Goal: Transaction & Acquisition: Book appointment/travel/reservation

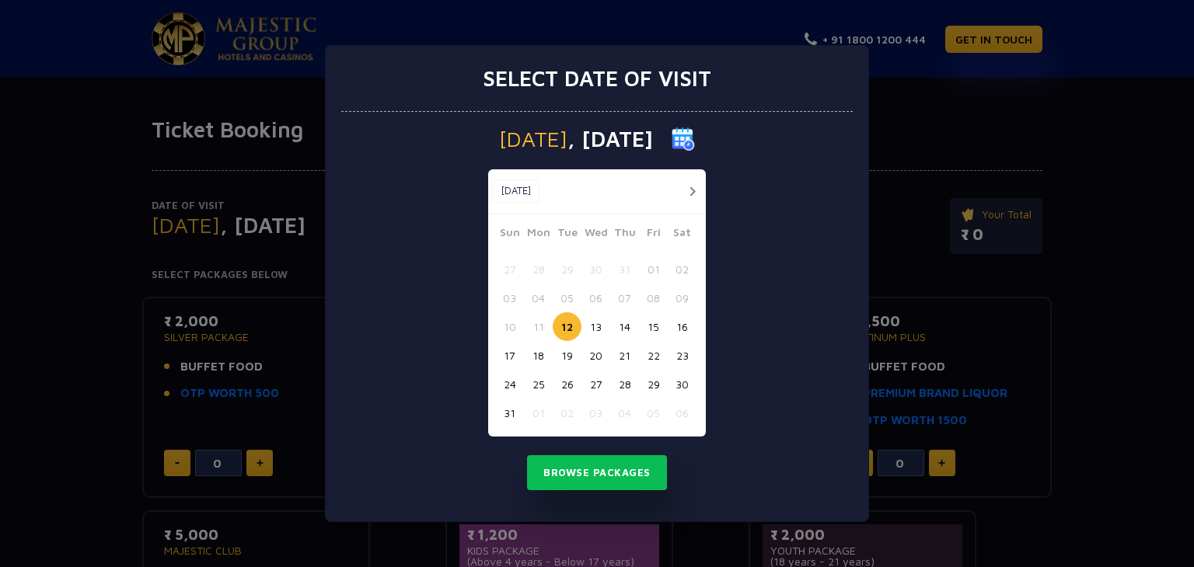
click at [643, 326] on button "15" at bounding box center [653, 326] width 29 height 29
click at [603, 472] on button "Browse Packages" at bounding box center [597, 473] width 140 height 36
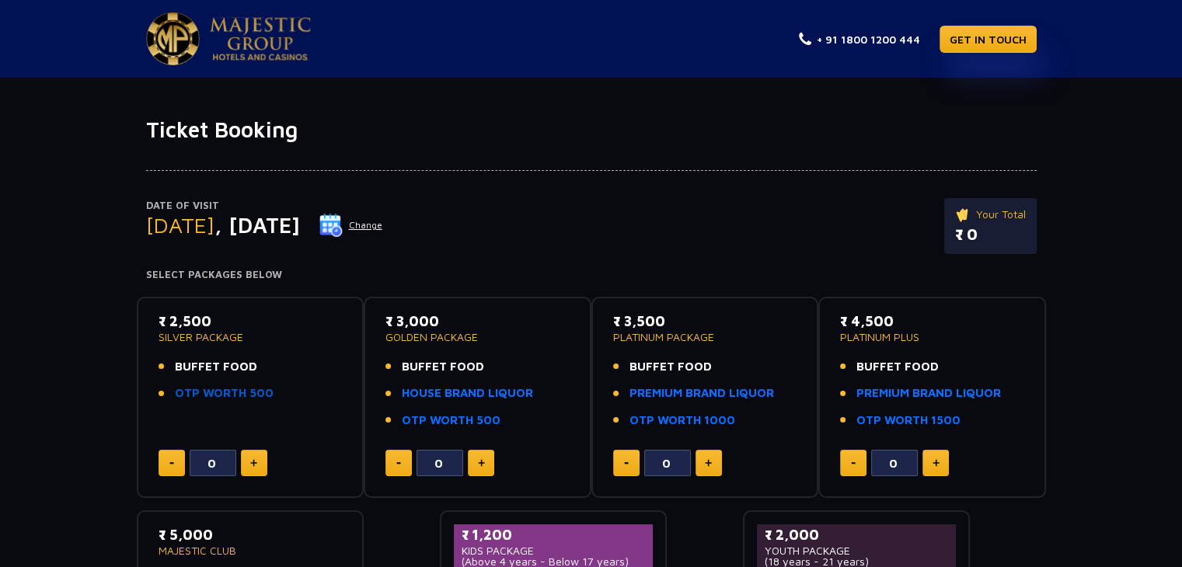
click at [187, 397] on link "OTP WORTH 500" at bounding box center [224, 394] width 99 height 18
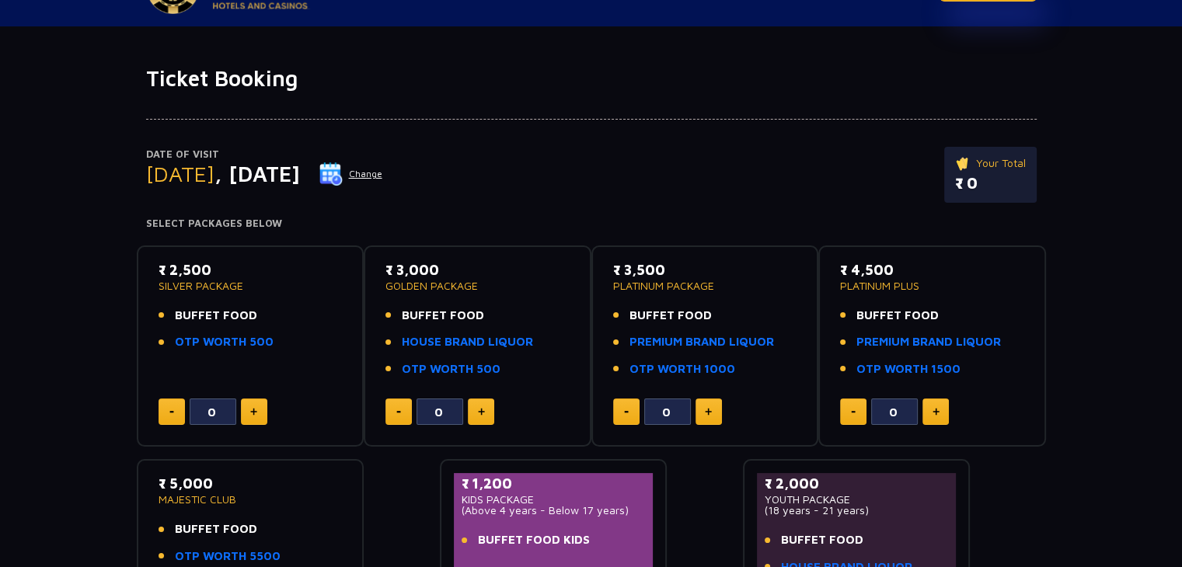
scroll to position [78, 0]
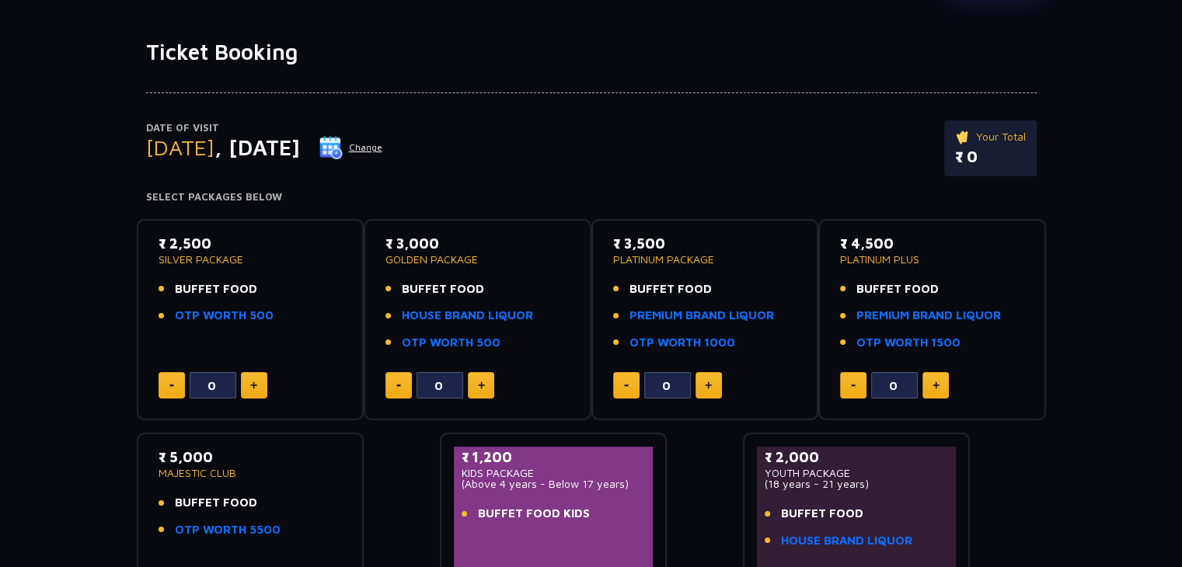
click at [706, 372] on button at bounding box center [709, 385] width 26 height 26
click at [703, 385] on button at bounding box center [709, 385] width 26 height 26
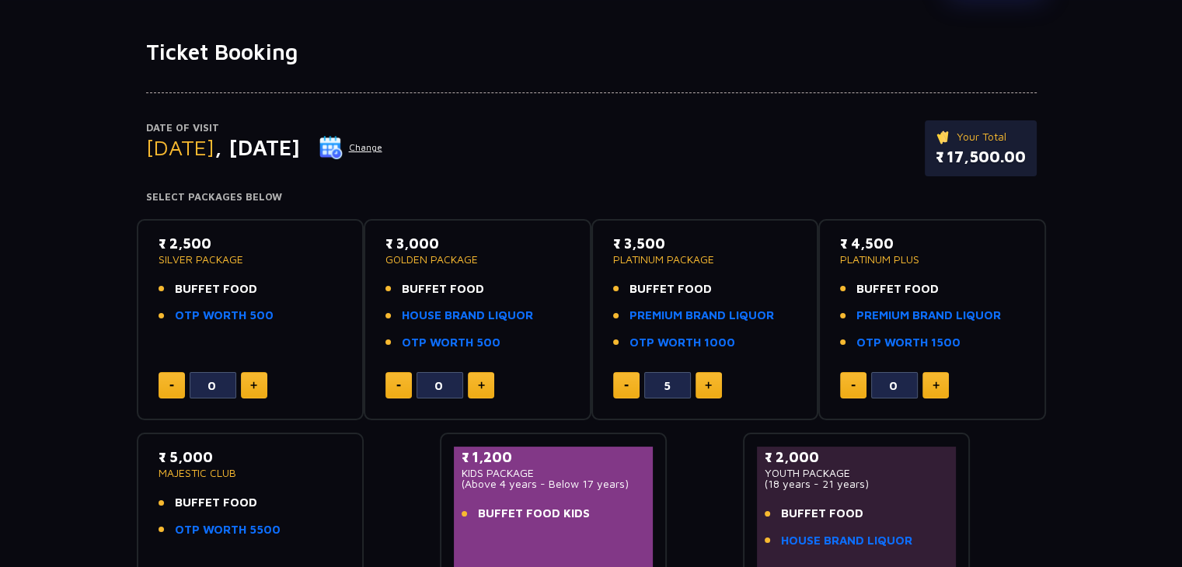
click at [625, 382] on button at bounding box center [626, 385] width 26 height 26
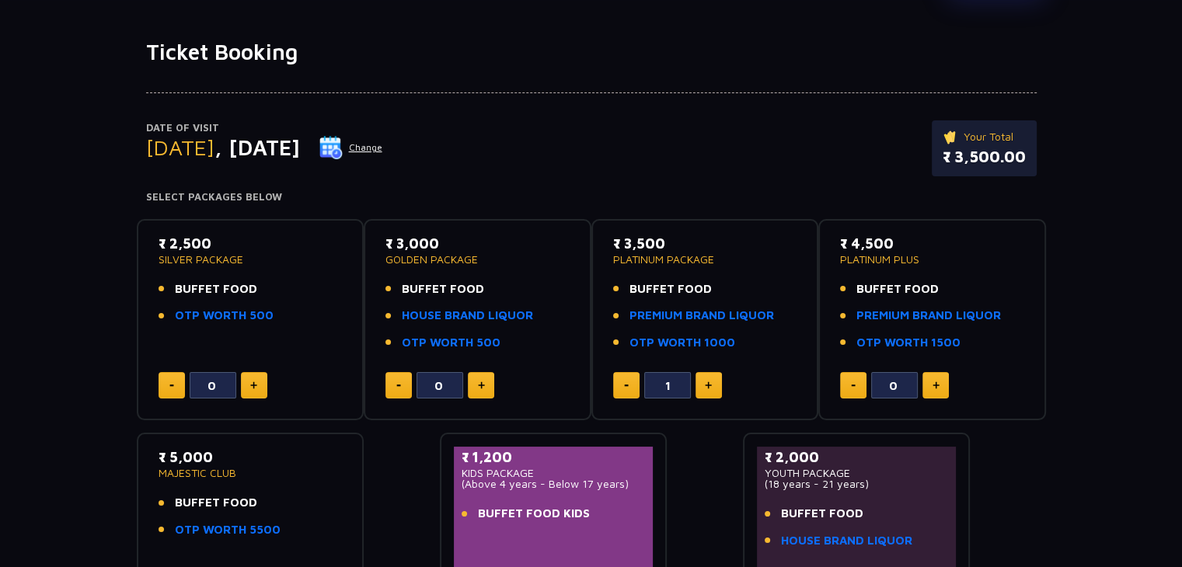
type input "0"
click at [625, 382] on button at bounding box center [626, 385] width 26 height 26
click at [478, 383] on img at bounding box center [481, 386] width 7 height 8
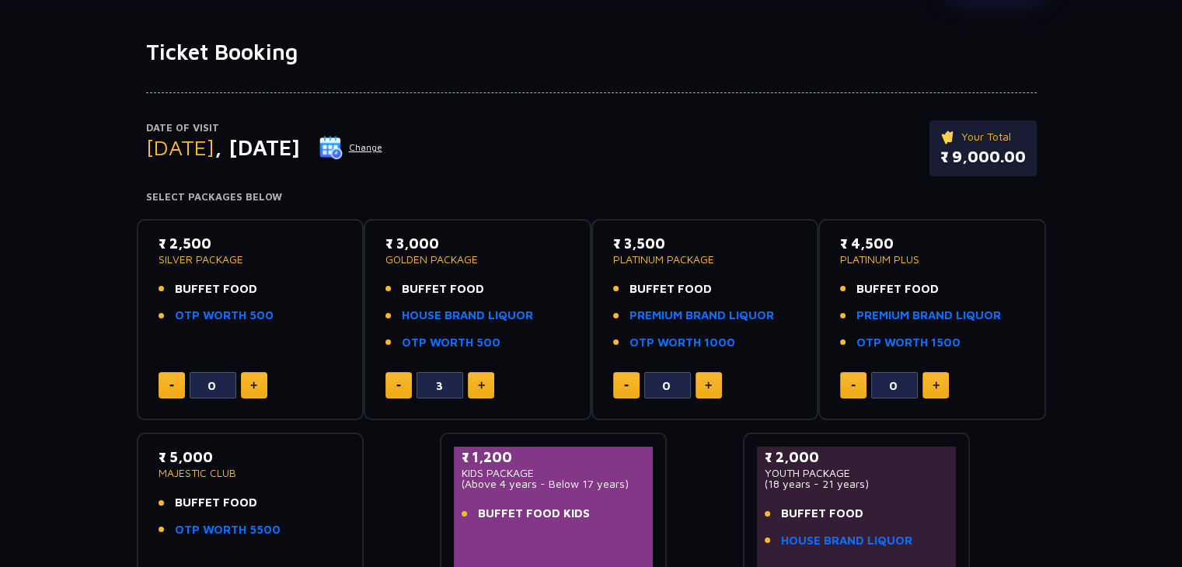
click at [478, 383] on img at bounding box center [481, 386] width 7 height 8
click at [390, 380] on button at bounding box center [398, 385] width 26 height 26
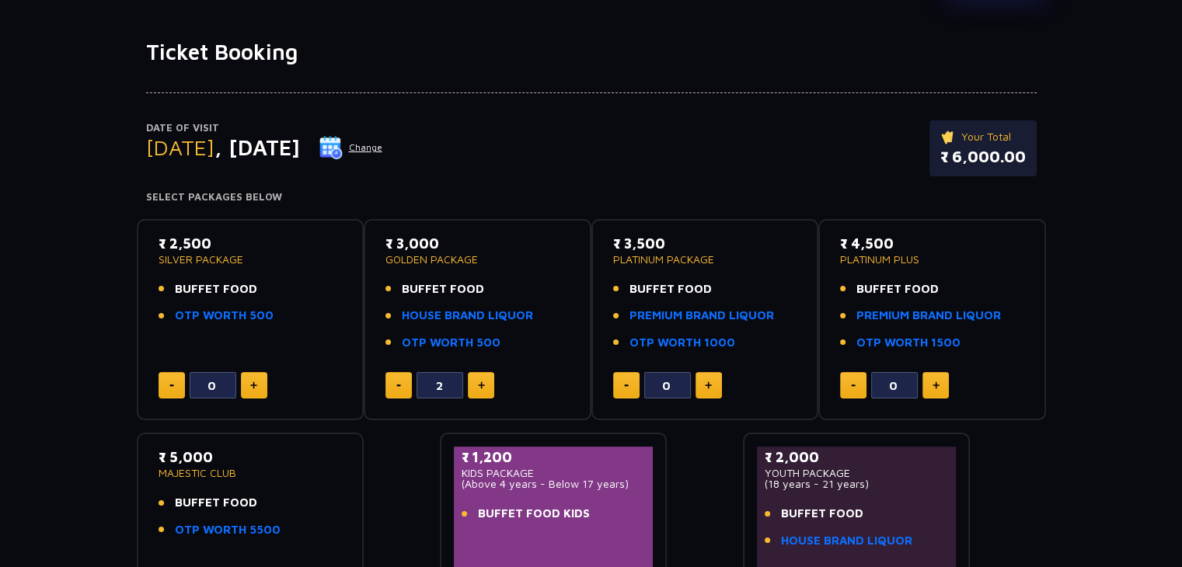
click at [390, 380] on button at bounding box center [398, 385] width 26 height 26
type input "0"
click at [439, 318] on link "HOUSE BRAND LIQUOR" at bounding box center [467, 316] width 131 height 18
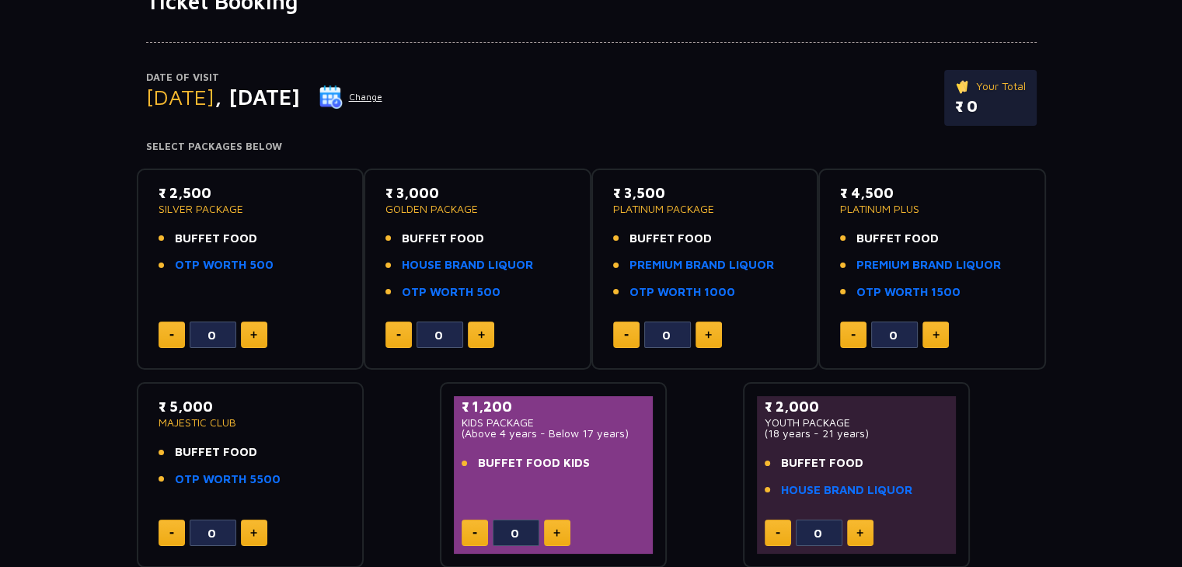
scroll to position [155, 0]
